Goal: Task Accomplishment & Management: Complete application form

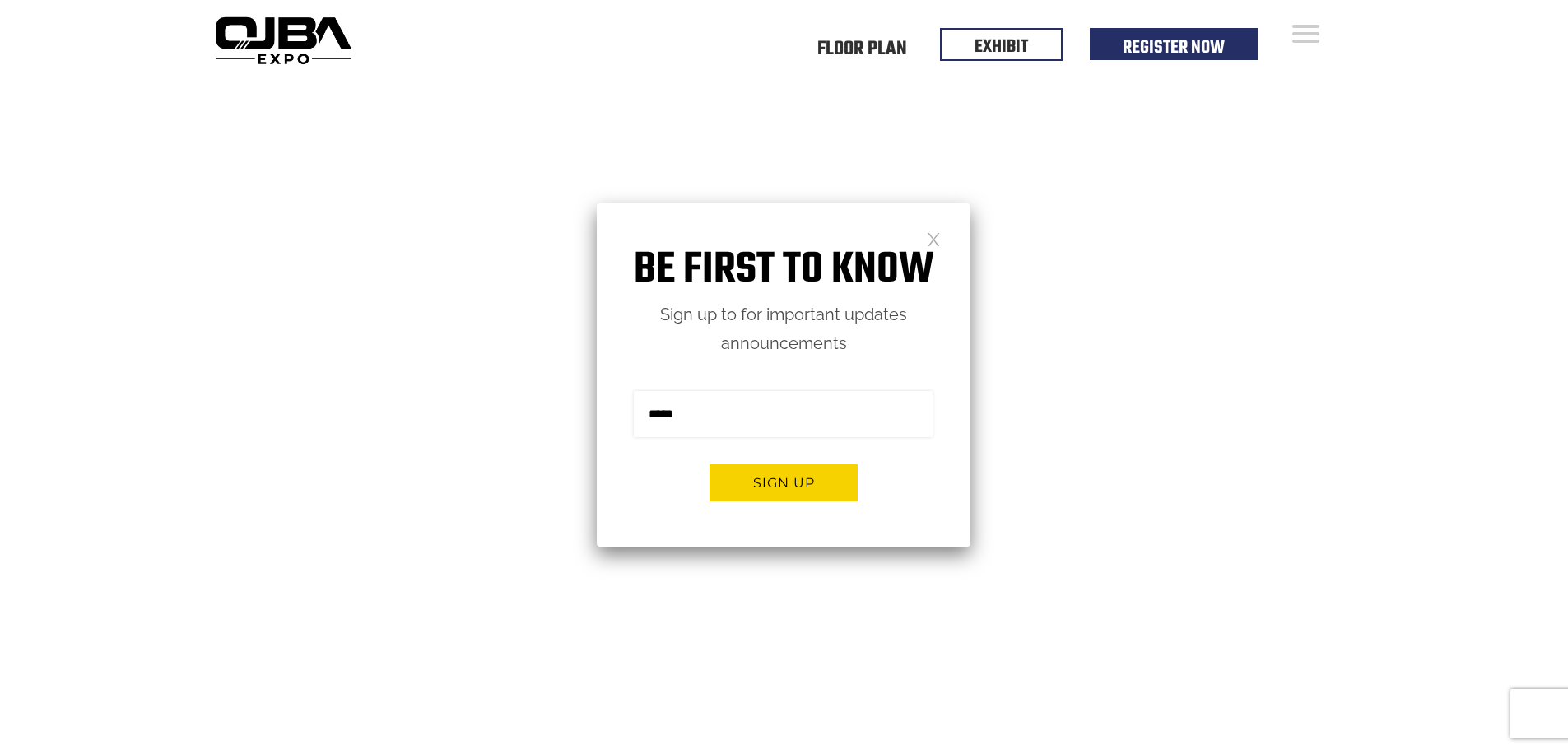
click at [931, 242] on link at bounding box center [933, 239] width 14 height 14
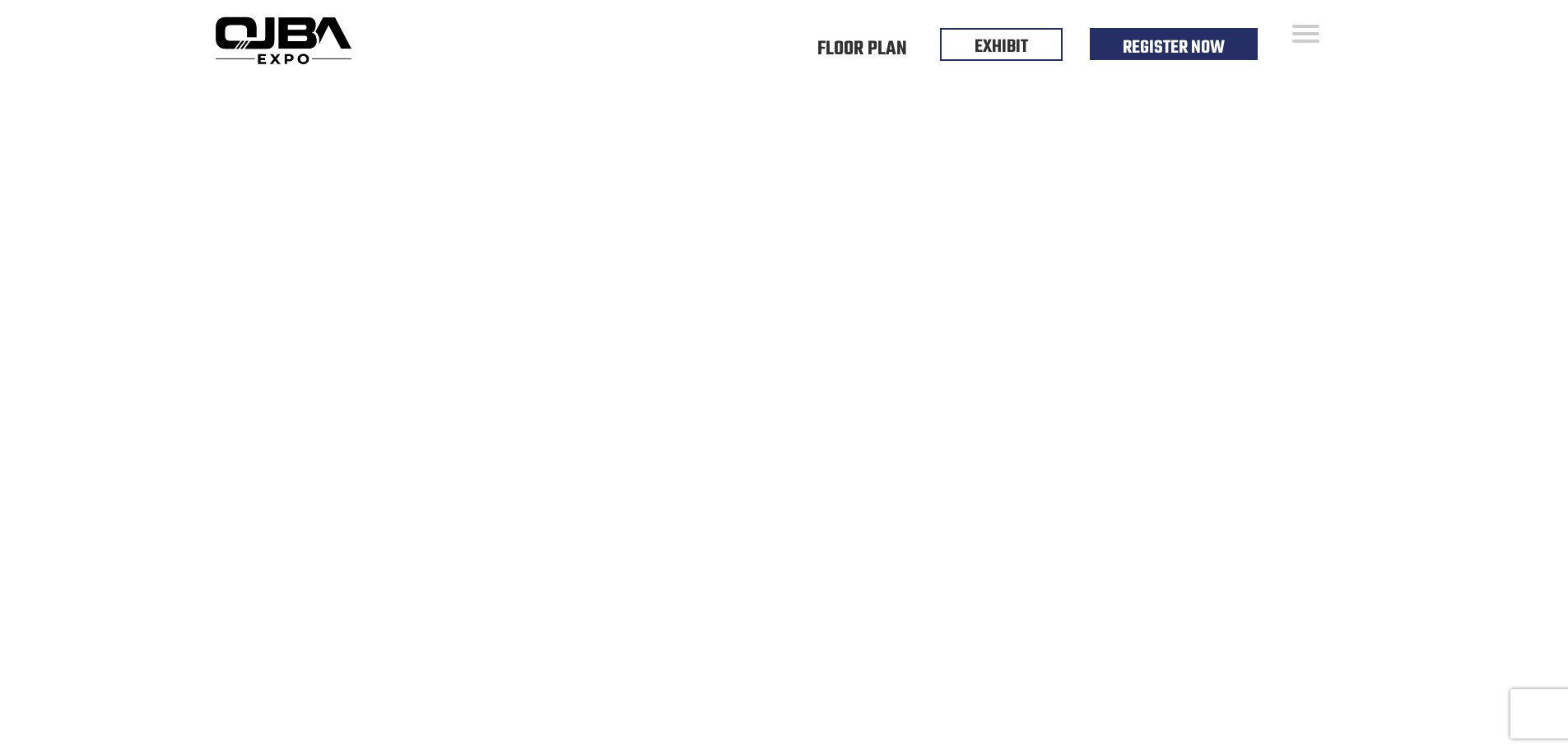
scroll to position [412, 0]
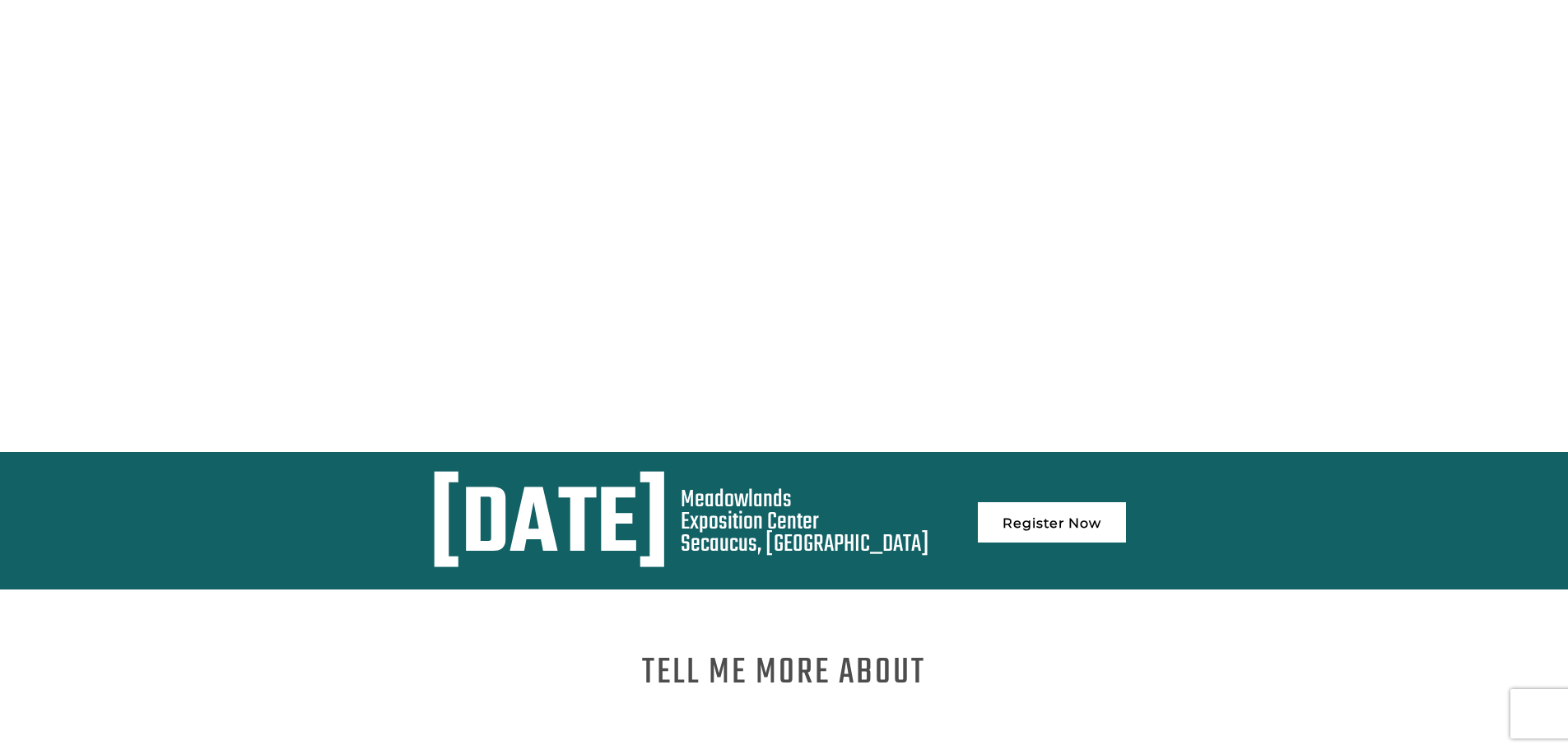
click at [1126, 514] on link "Register Now" at bounding box center [1052, 522] width 148 height 40
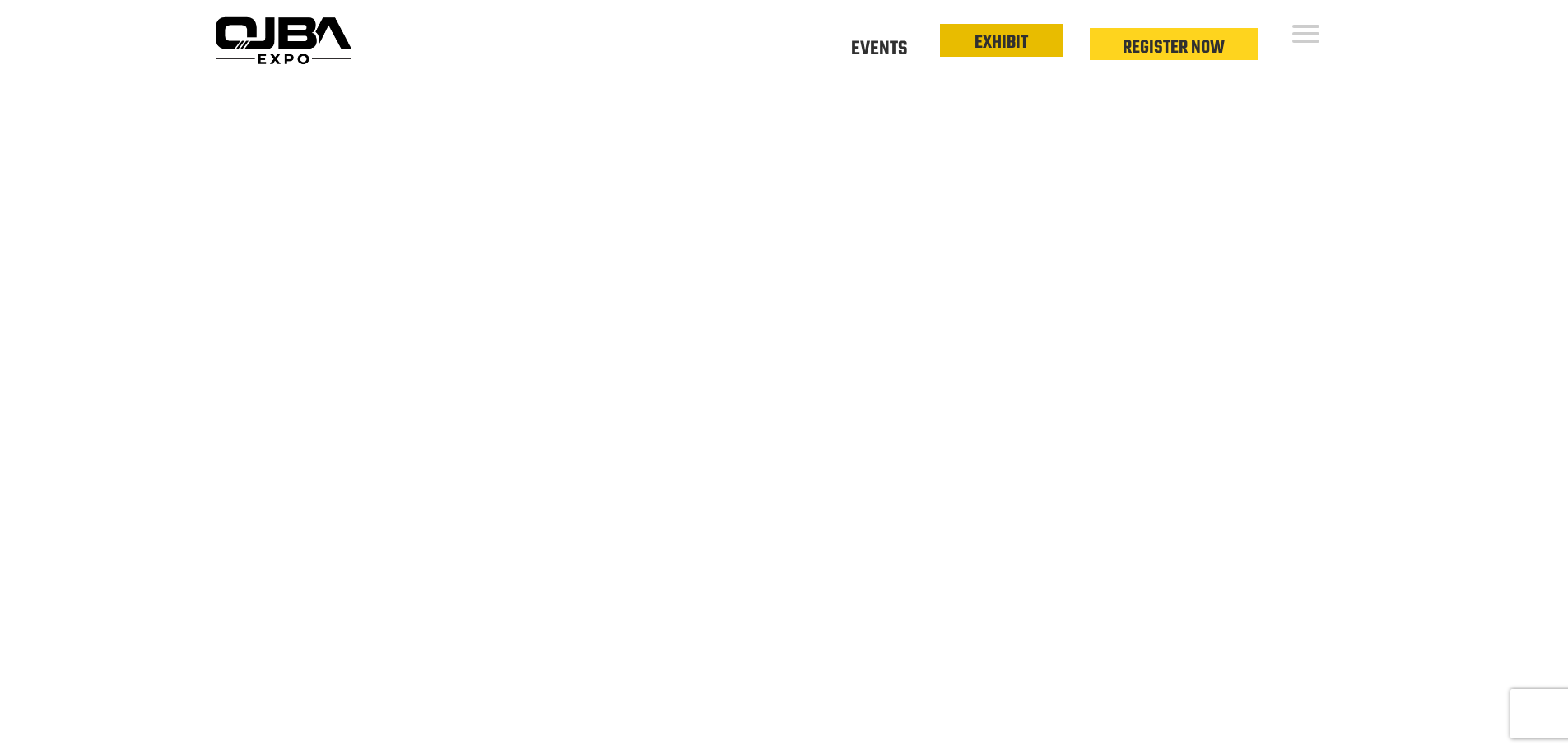
click at [983, 51] on link "EXHIBIT" at bounding box center [1001, 43] width 53 height 28
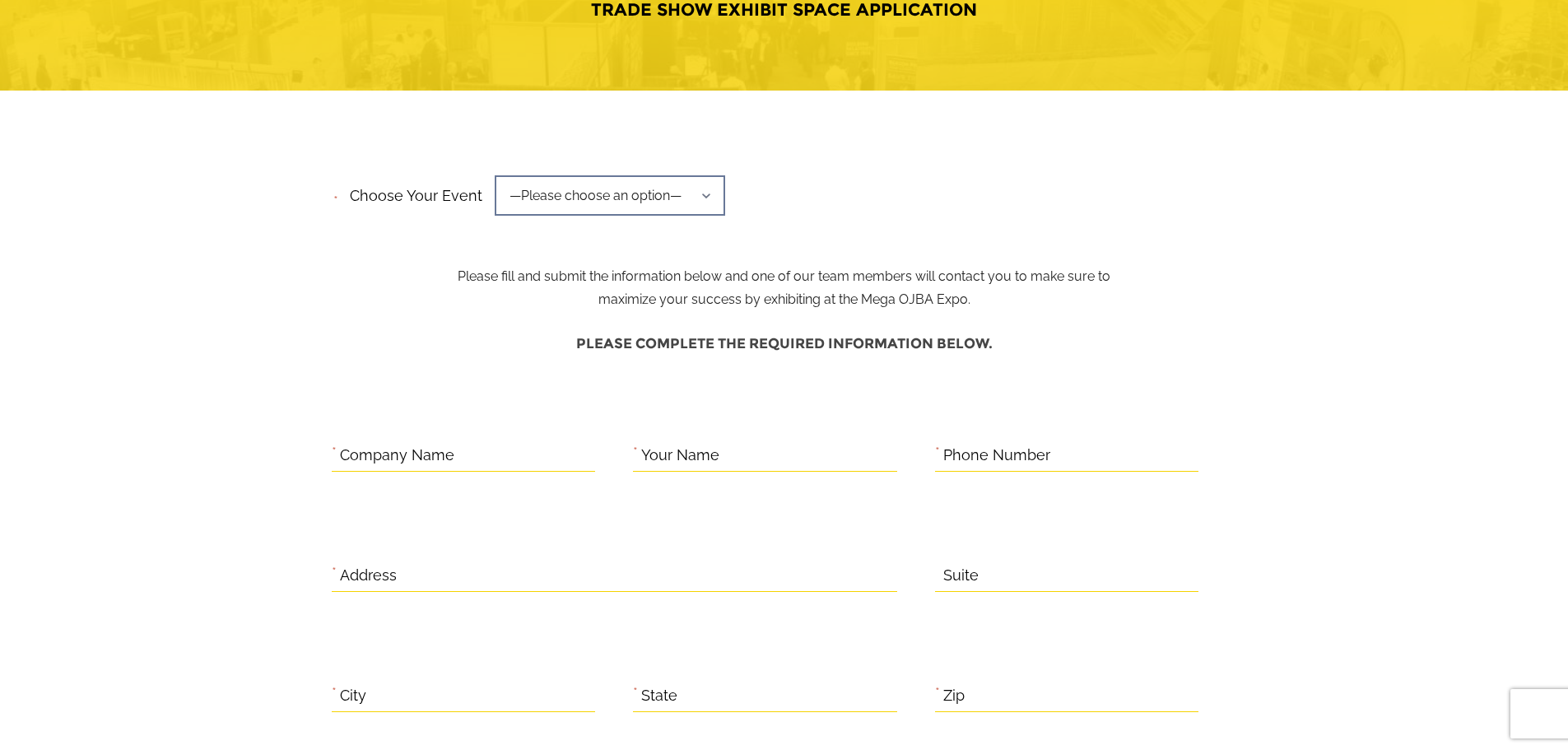
scroll to position [247, 0]
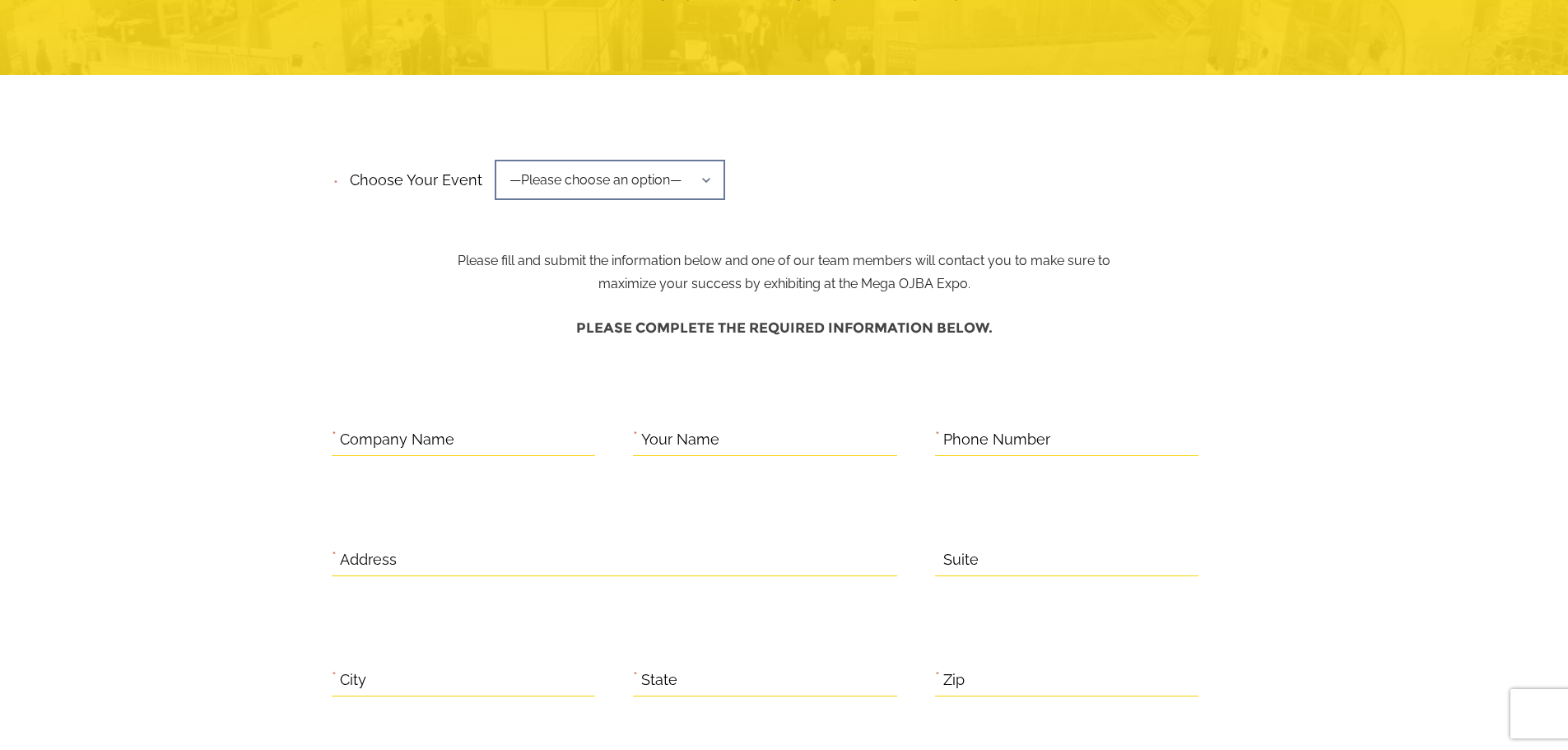
click at [586, 168] on span "—Please choose an option—" at bounding box center [610, 179] width 231 height 40
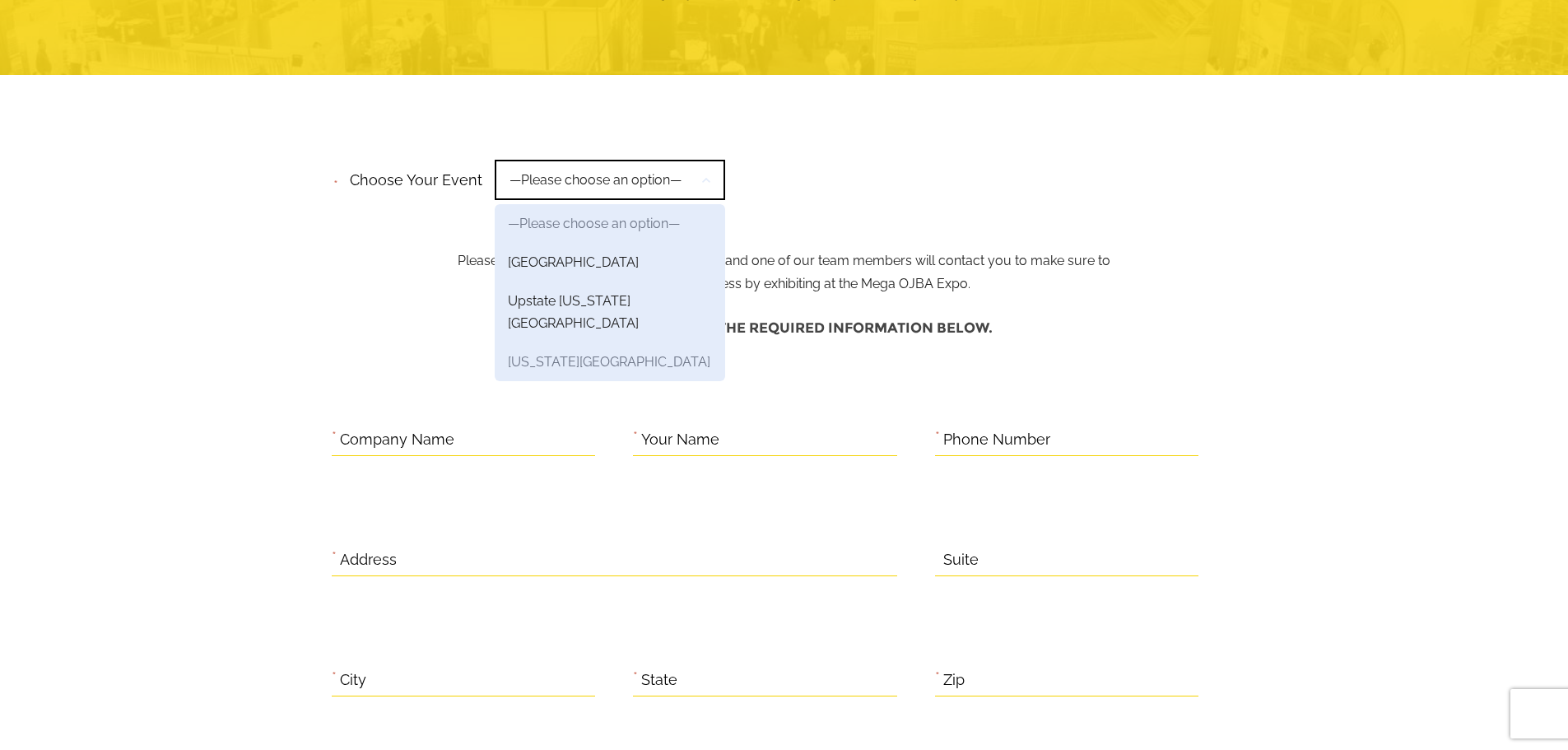
click at [567, 342] on link "[US_STATE][GEOGRAPHIC_DATA]" at bounding box center [610, 361] width 231 height 39
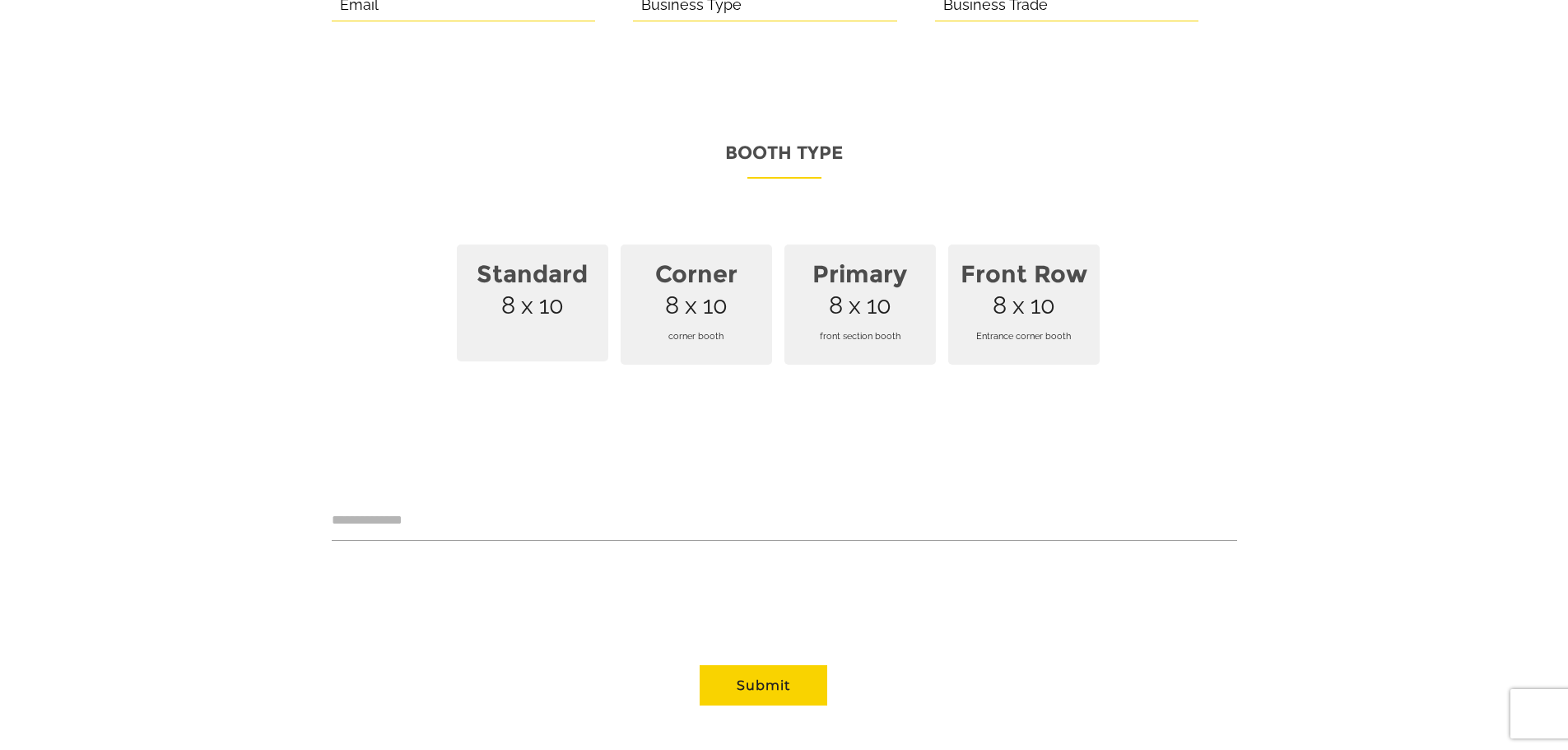
scroll to position [1070, 0]
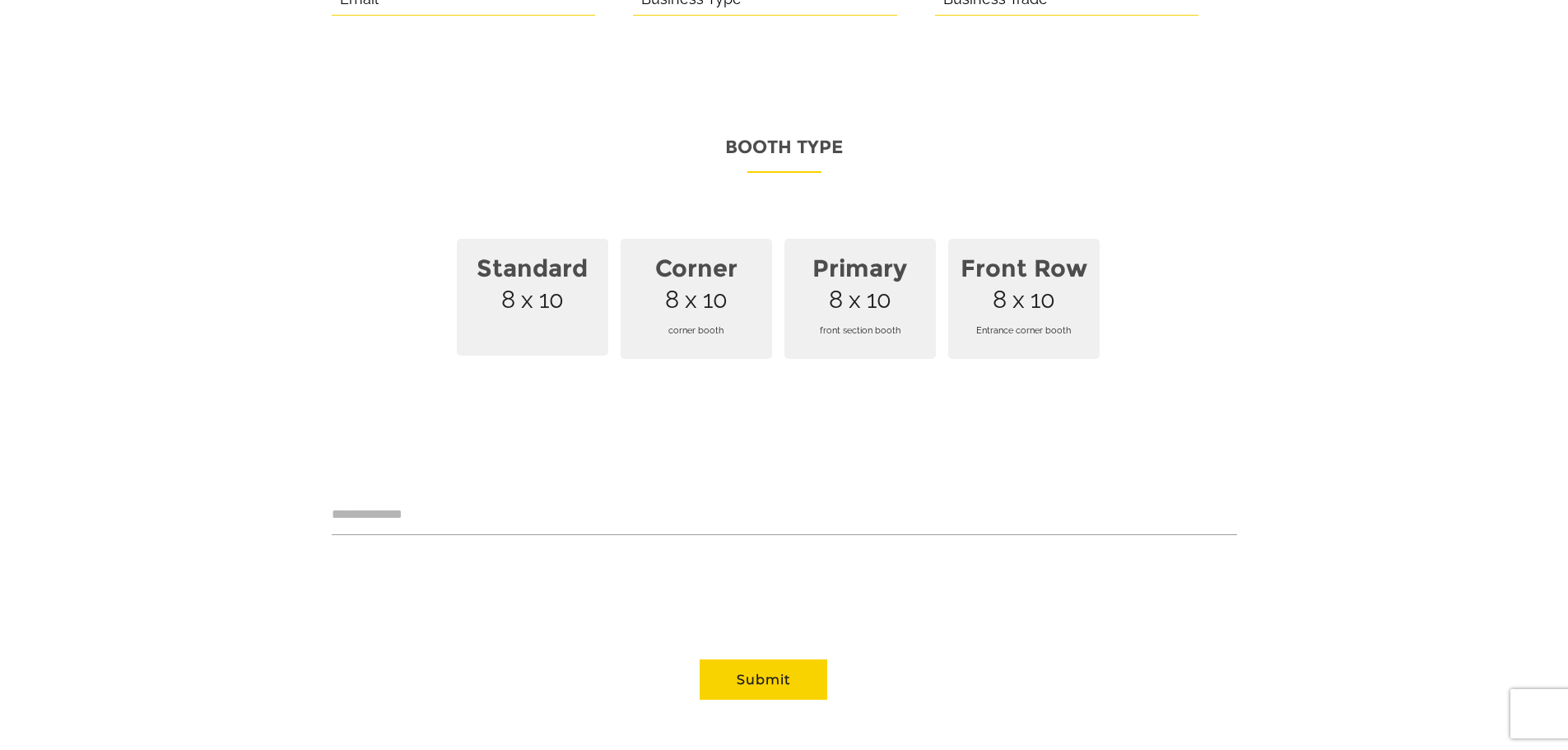
click at [563, 288] on span "Standard 8 x 10" at bounding box center [533, 297] width 152 height 117
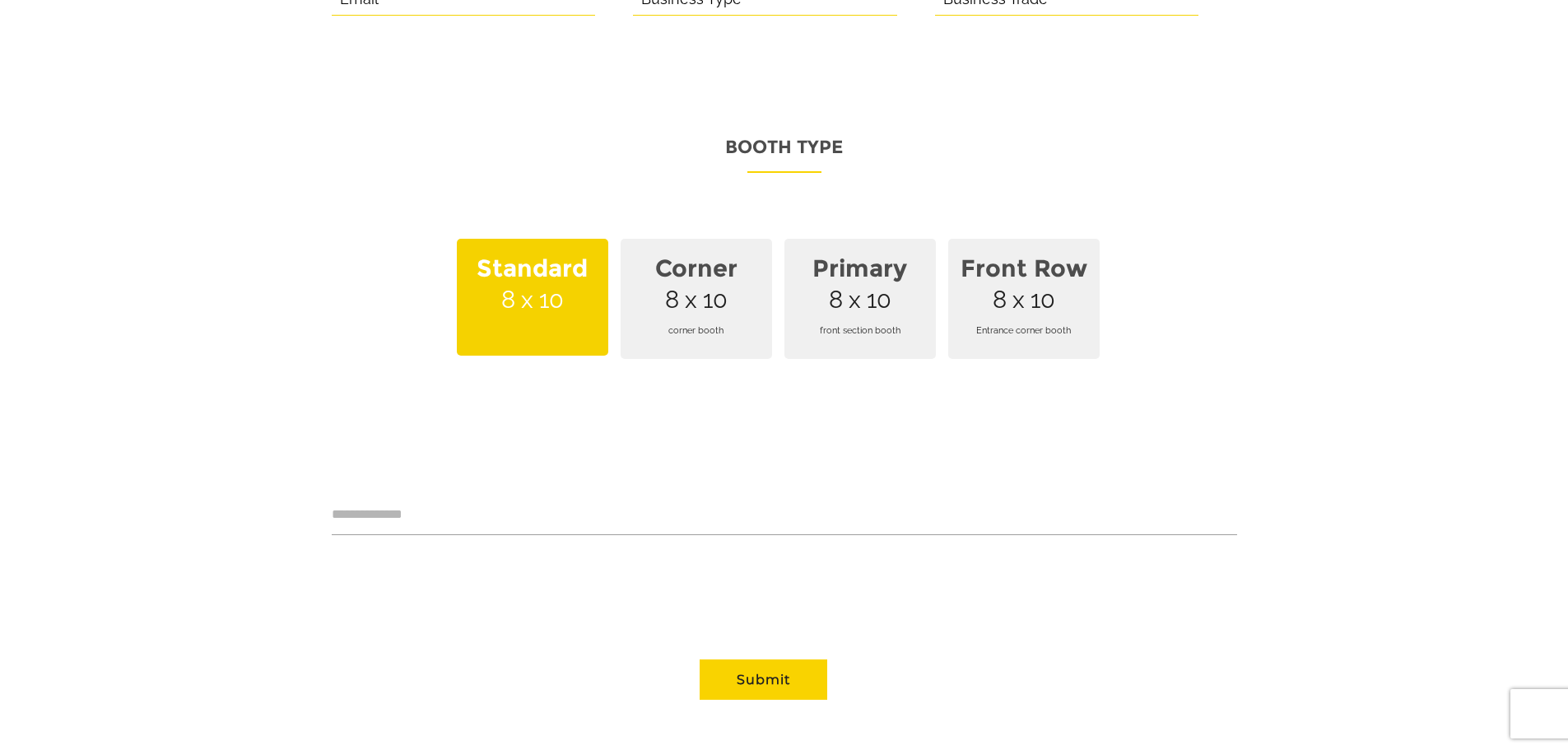
click at [714, 284] on span "Corner 8 x 10 corner booth" at bounding box center [697, 299] width 152 height 120
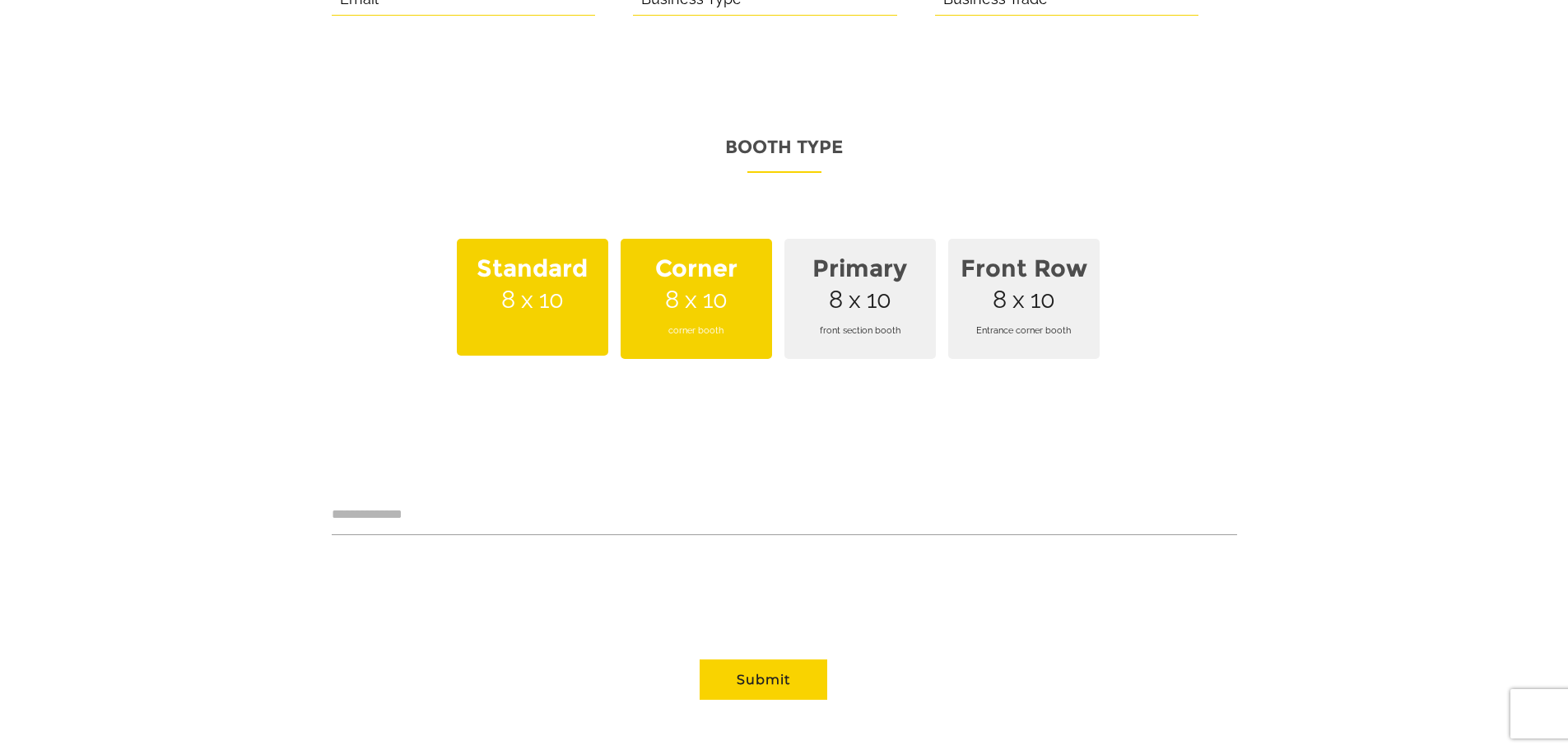
click at [835, 272] on span "Primary 8 x 10 front section booth" at bounding box center [859, 299] width 152 height 120
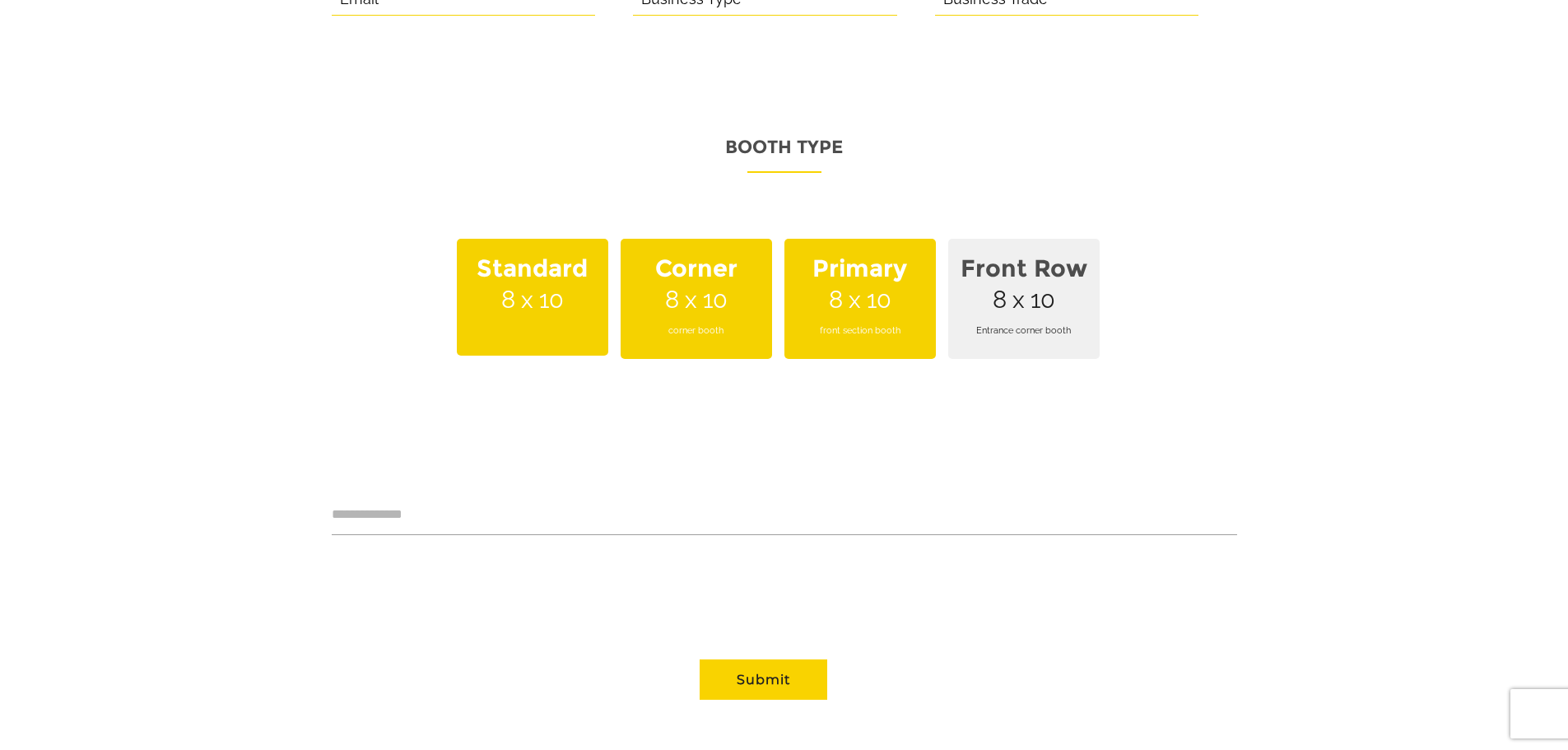
click at [1009, 257] on strong "Front Row" at bounding box center [1024, 269] width 132 height 48
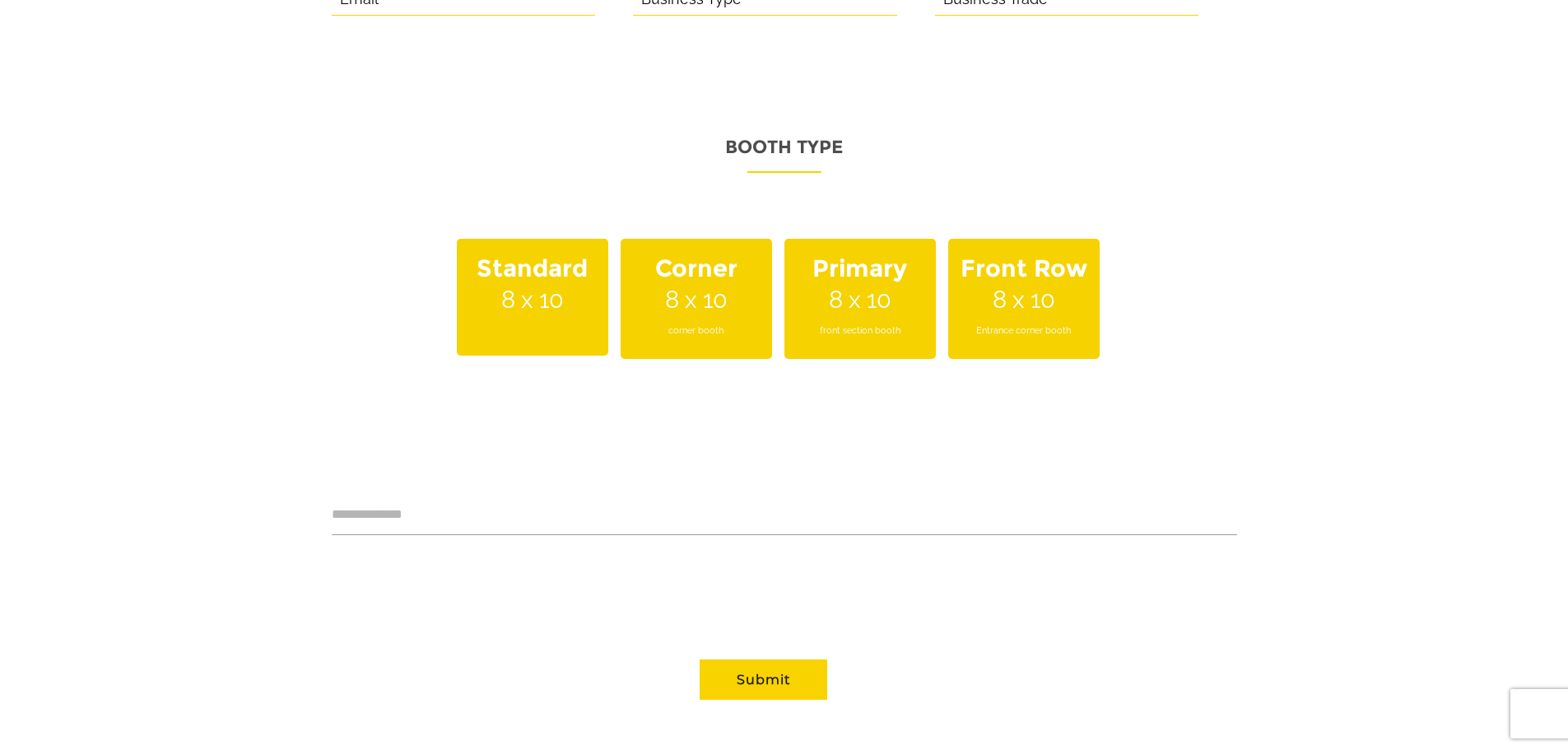
click at [855, 275] on span "Primary 8 x 10 front section booth" at bounding box center [859, 299] width 152 height 120
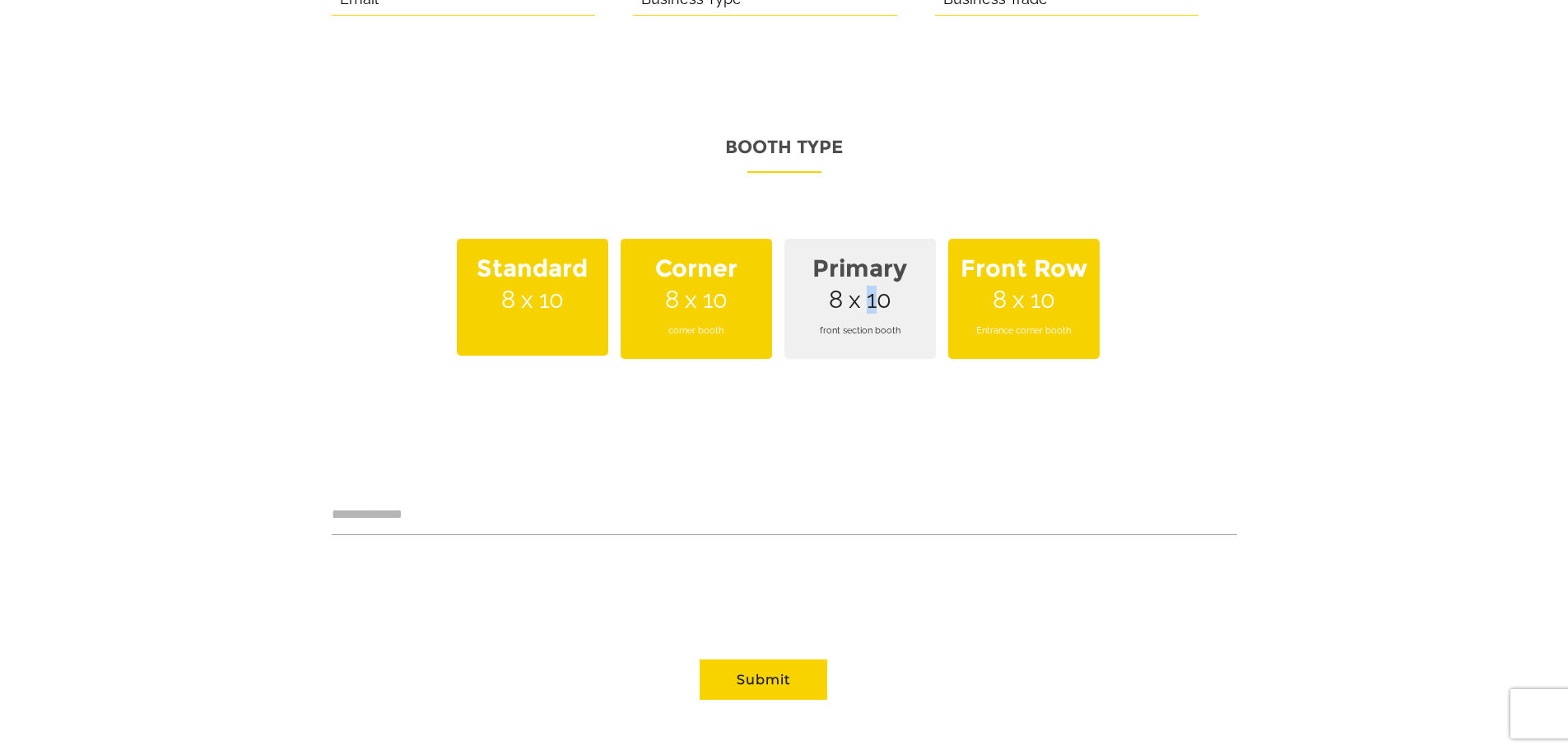
click at [855, 275] on span "Primary 8 x 10 front section booth" at bounding box center [859, 299] width 152 height 120
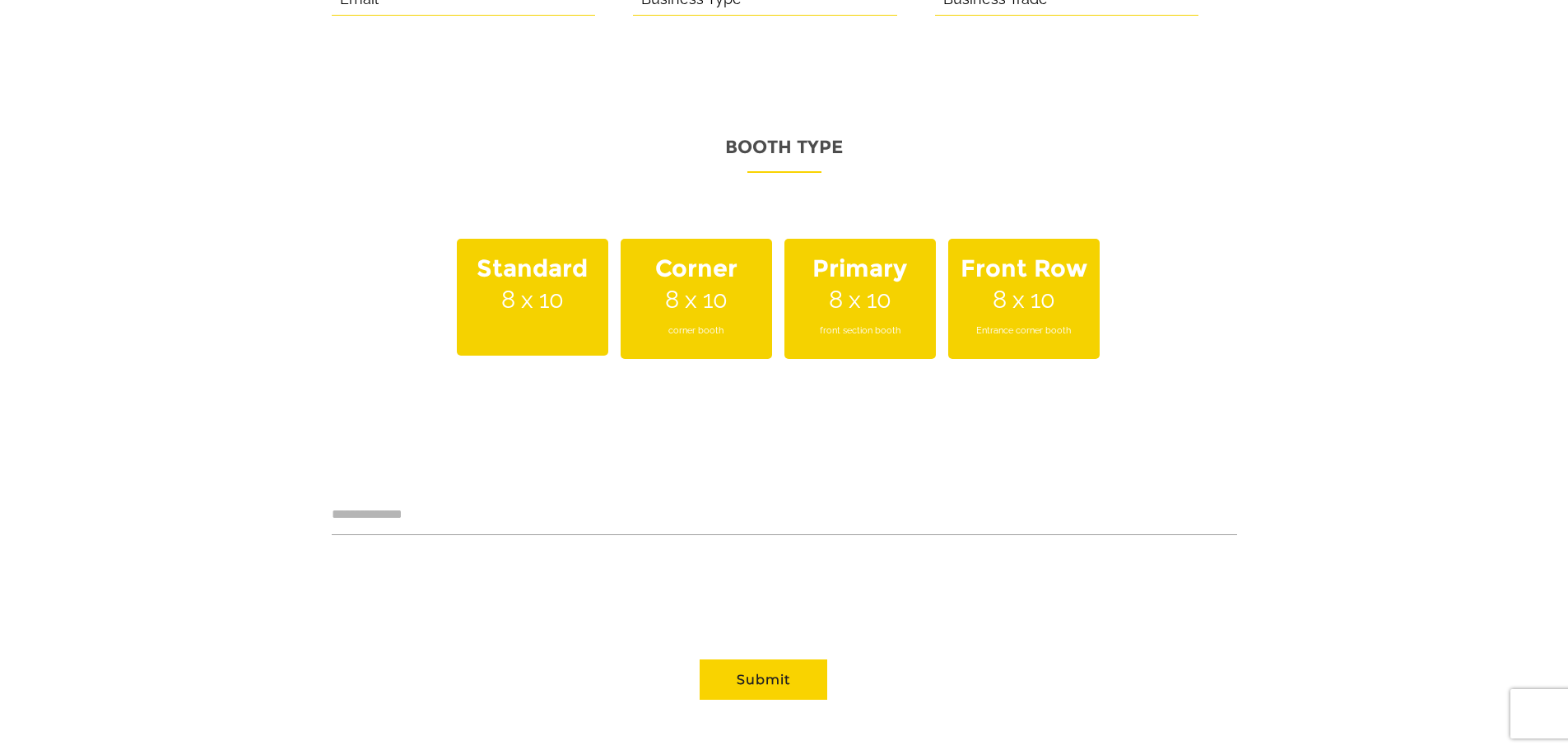
click at [909, 266] on strong "Primary" at bounding box center [860, 269] width 132 height 48
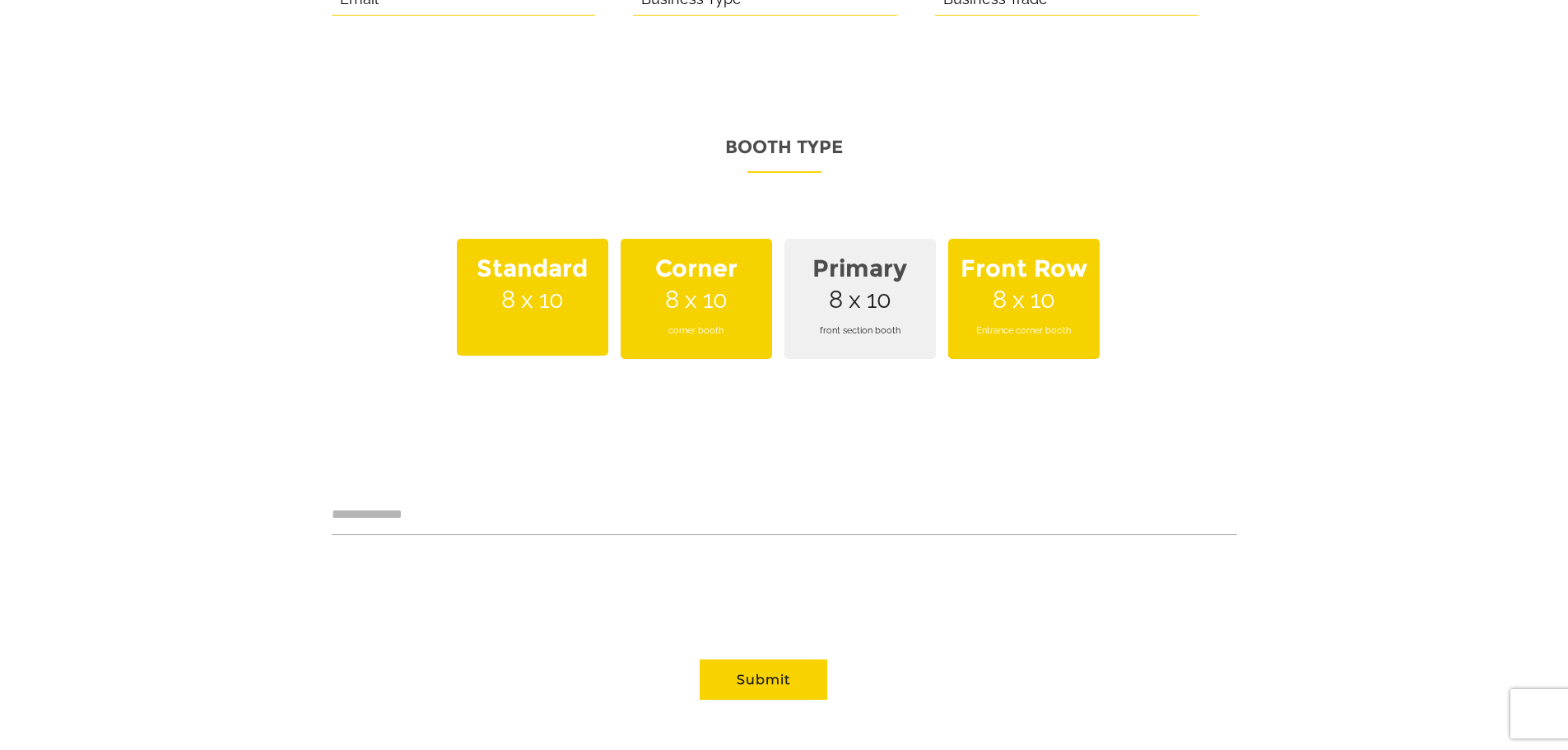
click at [1016, 257] on strong "Front Row" at bounding box center [1024, 269] width 132 height 48
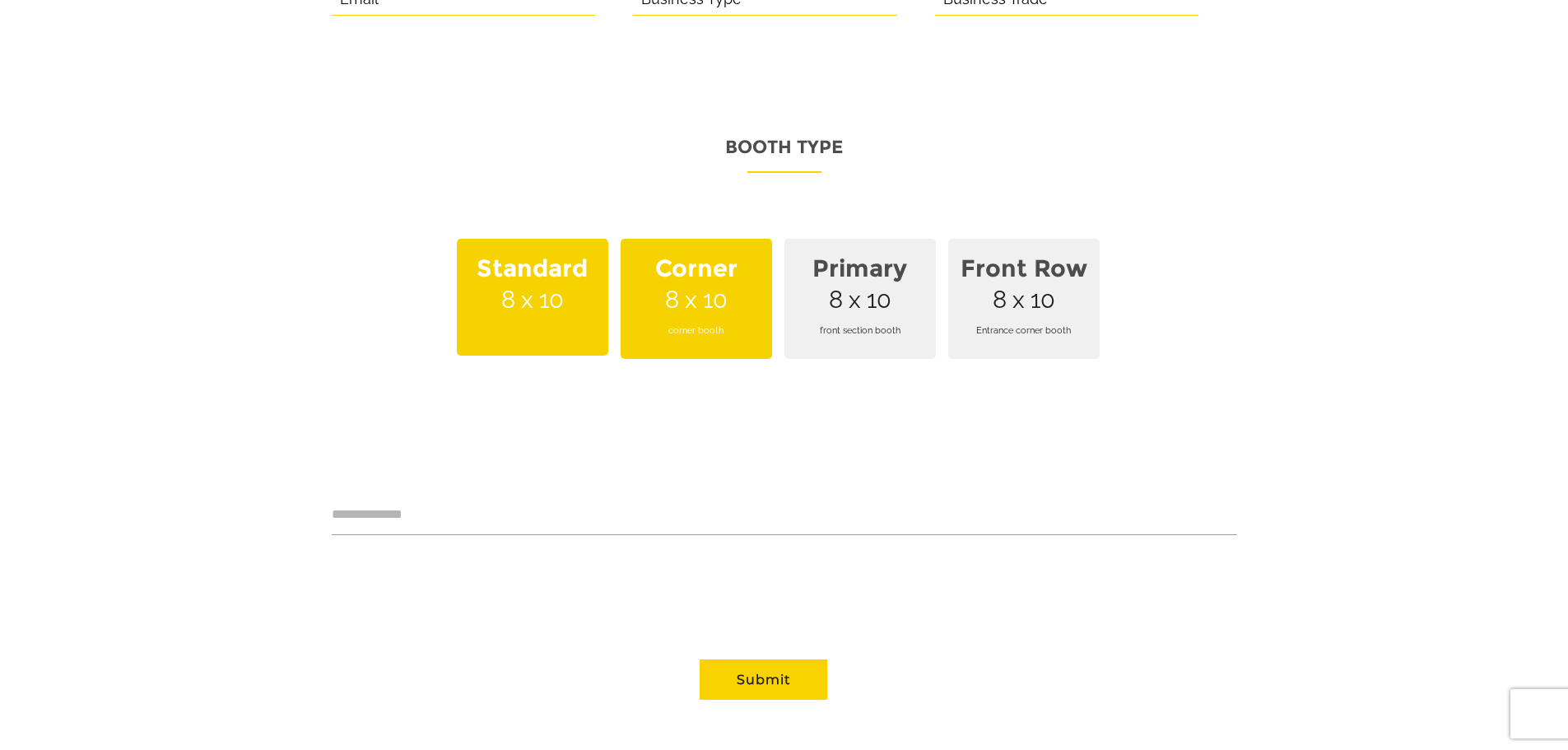
drag, startPoint x: 739, startPoint y: 281, endPoint x: 541, endPoint y: 281, distance: 198.0
click at [736, 281] on span "Corner 8 x 10 corner booth" at bounding box center [697, 299] width 152 height 120
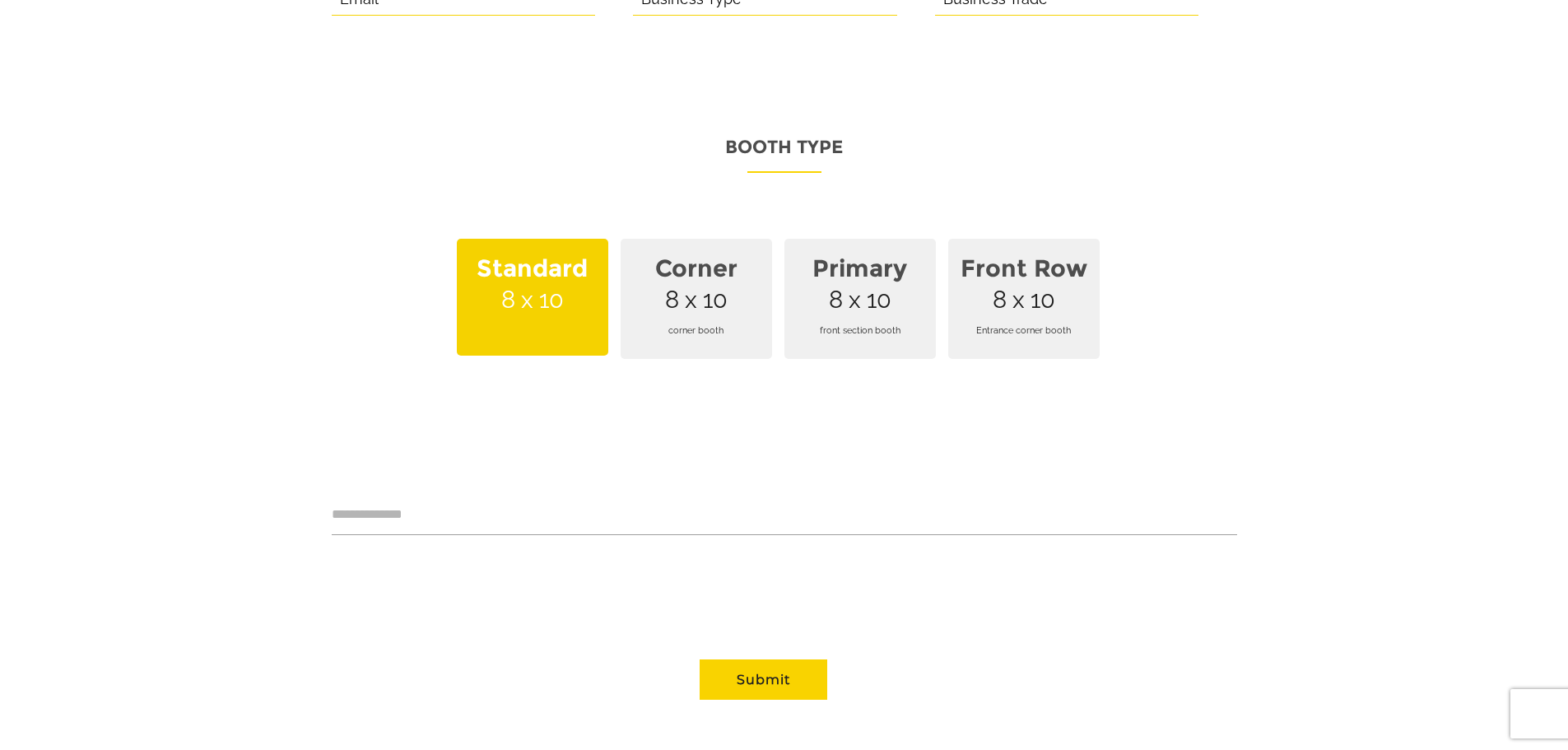
scroll to position [0, 0]
click at [530, 281] on span "Standard 8 x 10" at bounding box center [533, 297] width 152 height 117
